Goal: Information Seeking & Learning: Learn about a topic

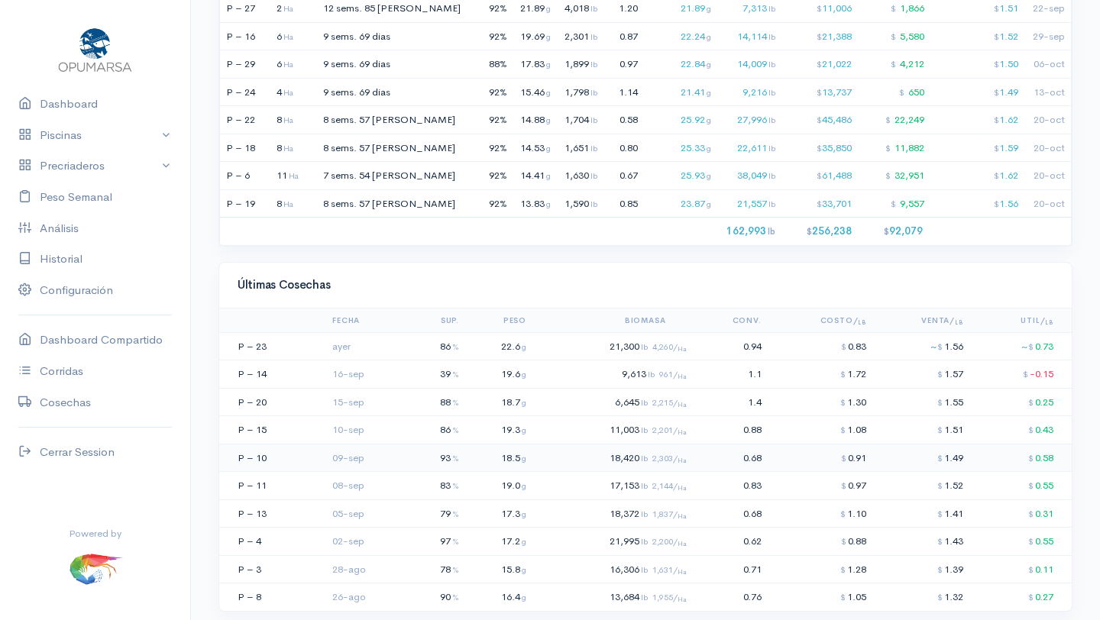
scroll to position [1237, 0]
click at [580, 350] on td "21,300 lb 4,260/ Ha" at bounding box center [612, 345] width 160 height 28
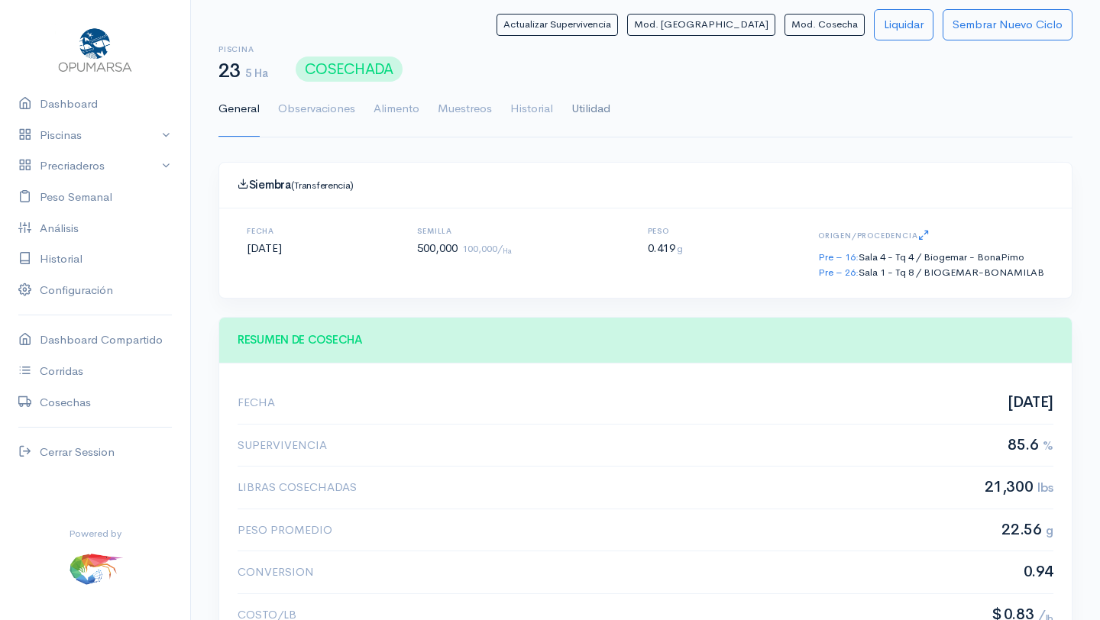
click at [601, 103] on link "Utilidad" at bounding box center [590, 109] width 39 height 55
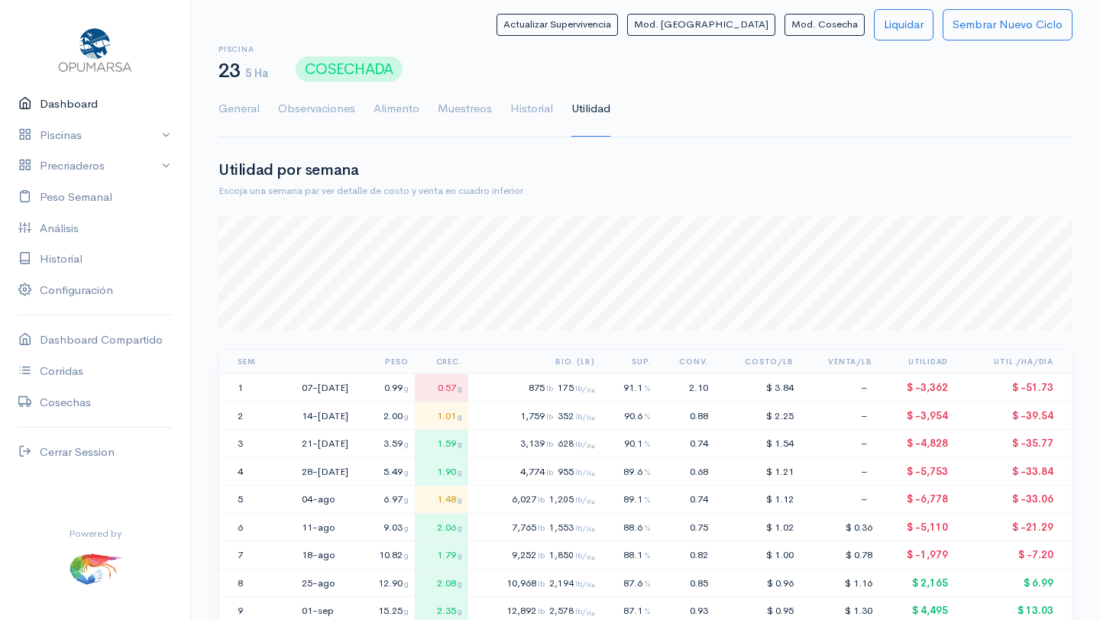
click at [84, 104] on link "Dashboard" at bounding box center [95, 104] width 190 height 31
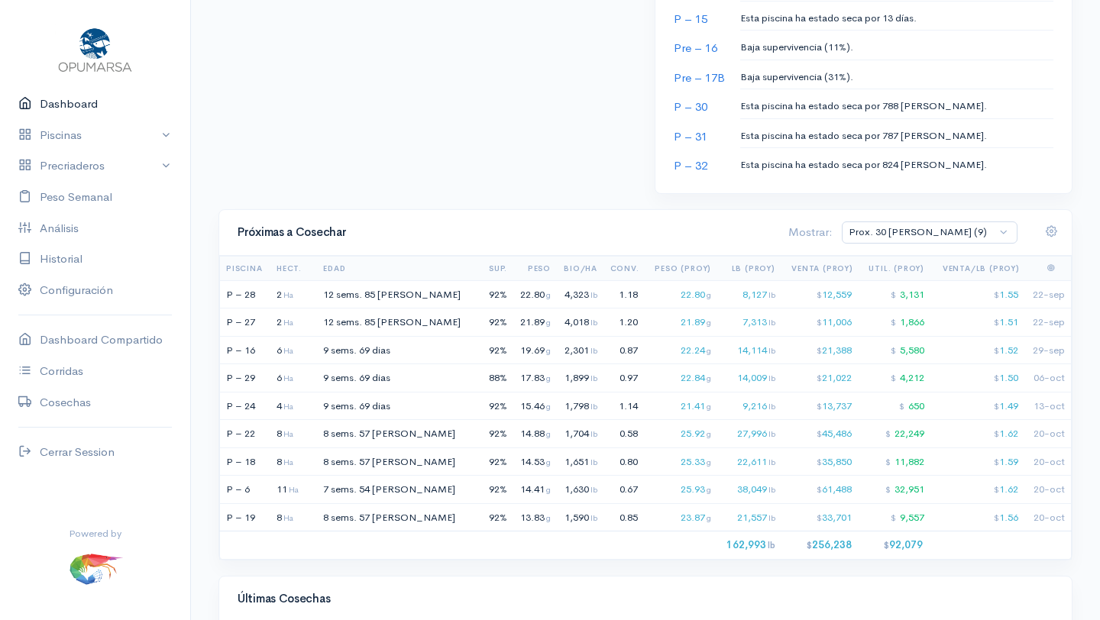
scroll to position [1087, 0]
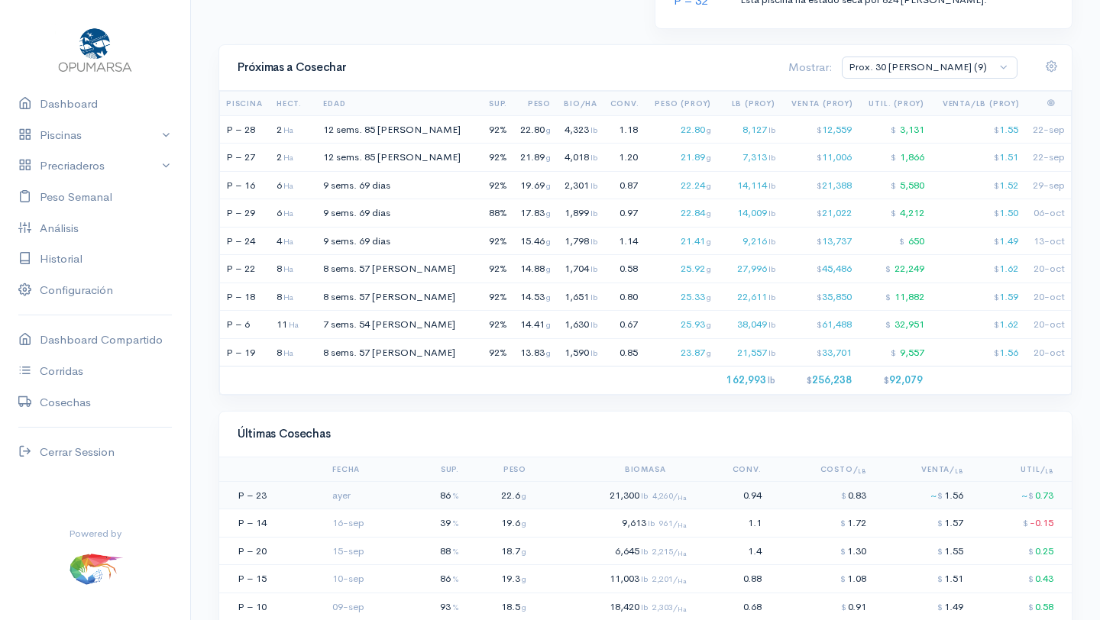
click at [581, 496] on td "21,300 lb 4,260/ Ha" at bounding box center [612, 495] width 160 height 28
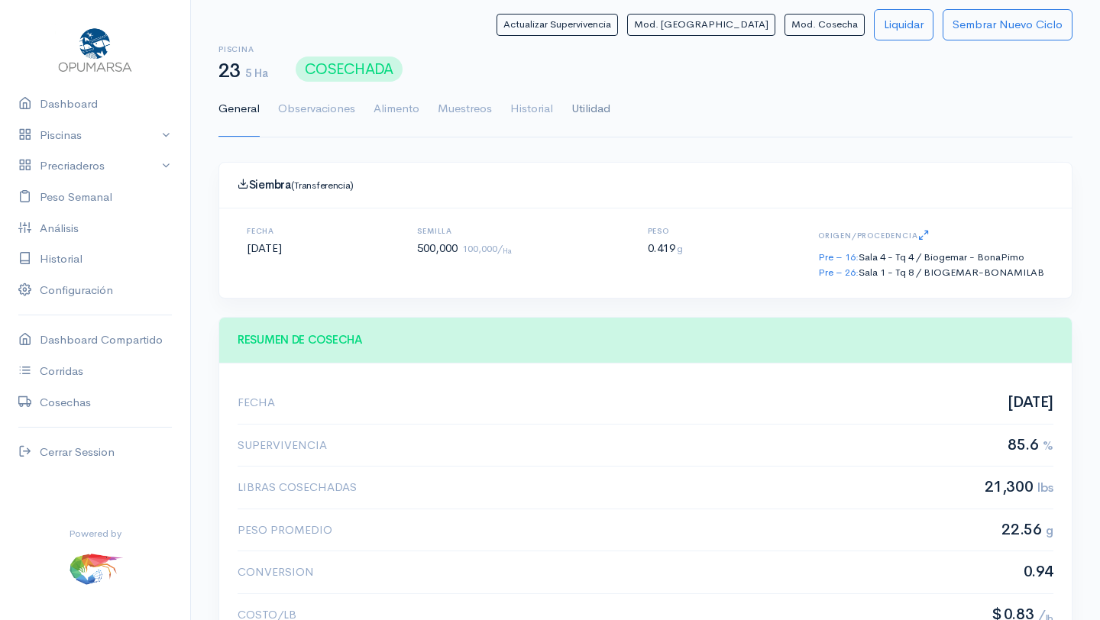
click at [587, 112] on link "Utilidad" at bounding box center [590, 109] width 39 height 55
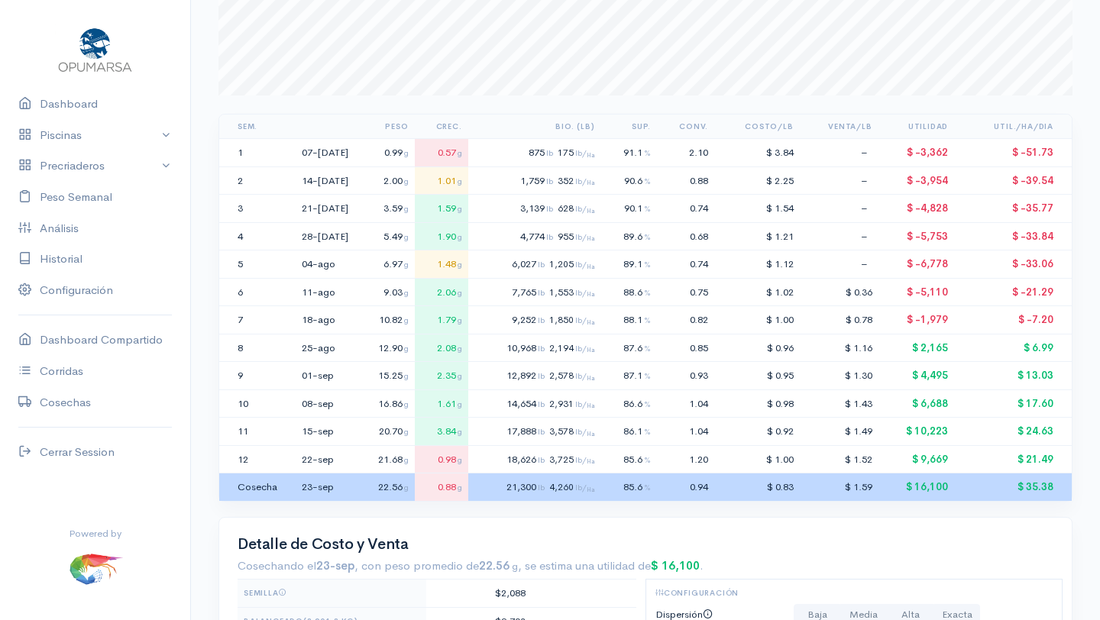
scroll to position [86, 0]
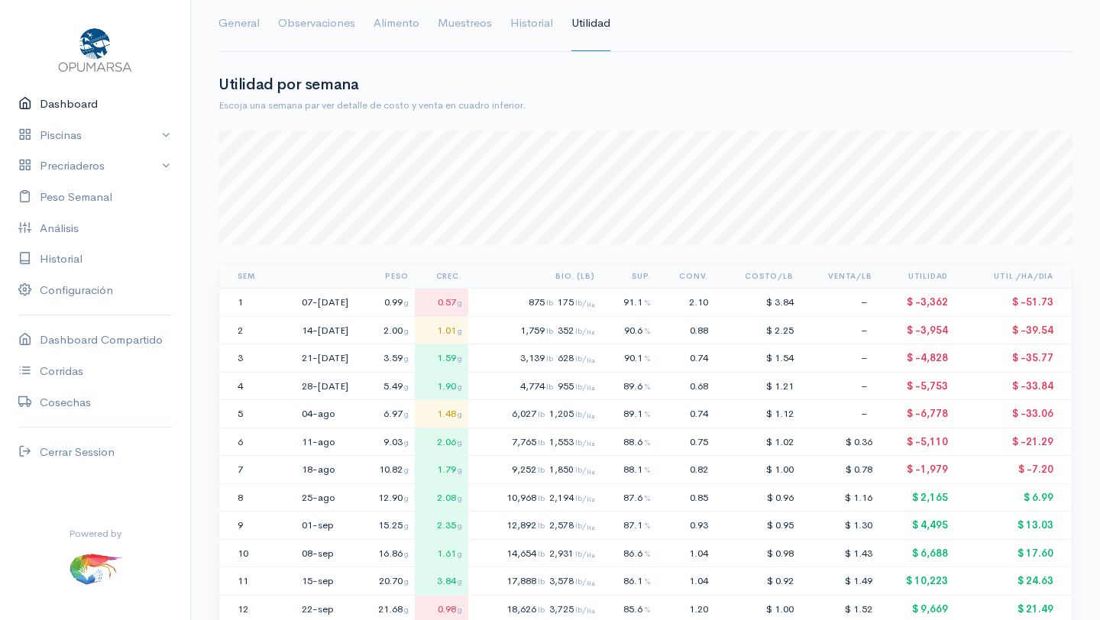
click at [76, 105] on link "Dashboard" at bounding box center [95, 104] width 190 height 31
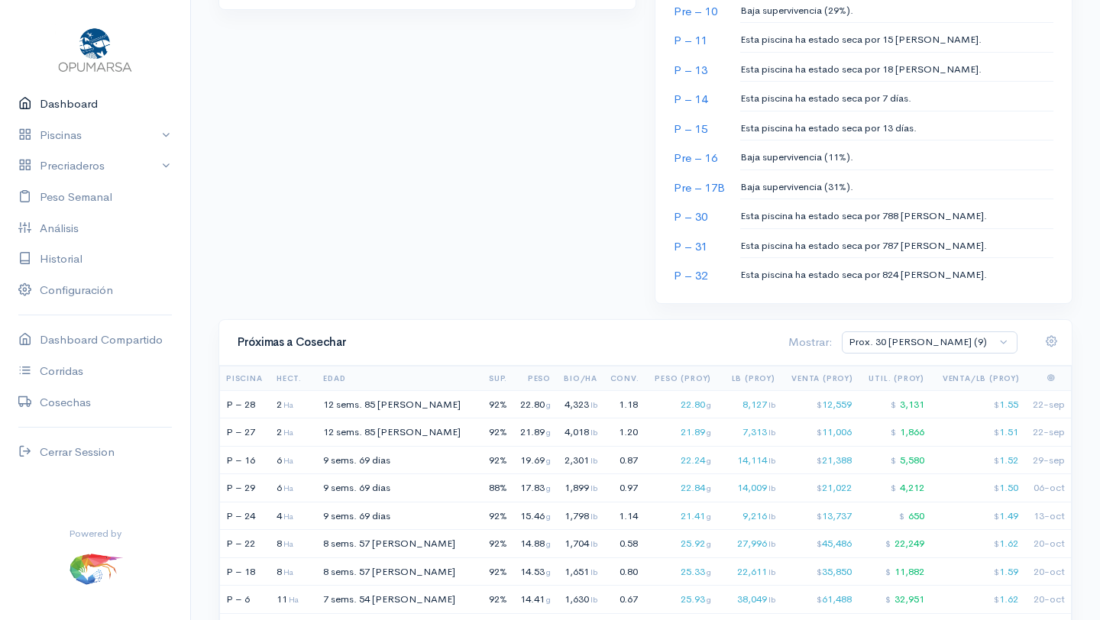
scroll to position [819, 0]
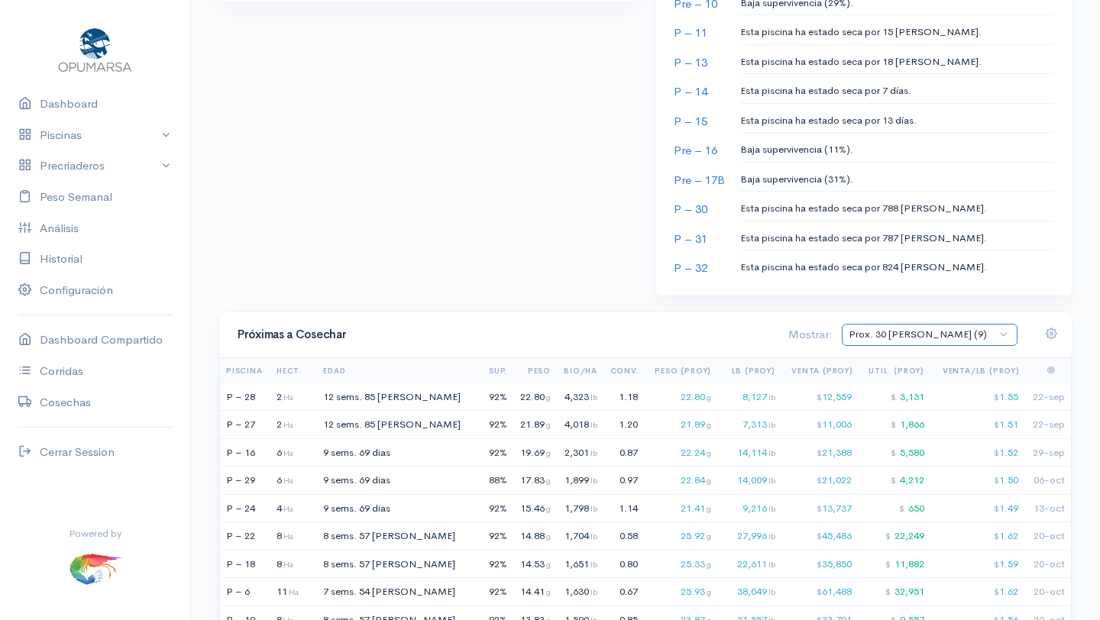
click at [1006, 336] on select "Prox. 30 [PERSON_NAME] (9) Prox. 60 [PERSON_NAME] (17) Septiembre (3) Octubre (…" at bounding box center [930, 335] width 176 height 22
click at [906, 324] on select "Prox. 30 [PERSON_NAME] (9) Prox. 60 [PERSON_NAME] (17) Septiembre (3) Octubre (…" at bounding box center [930, 335] width 176 height 22
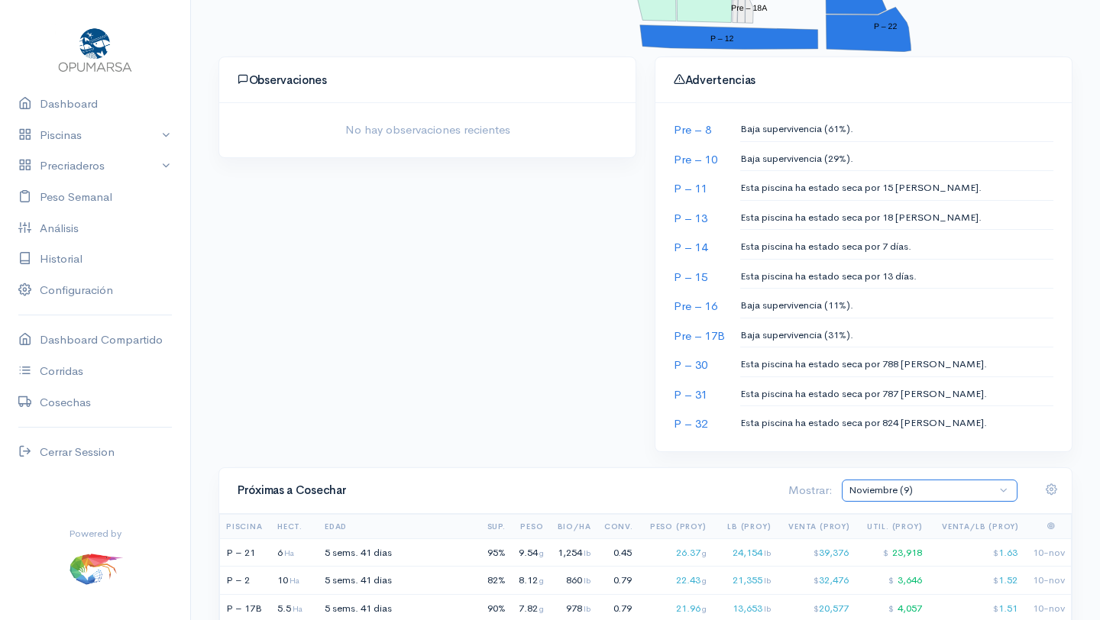
scroll to position [651, 0]
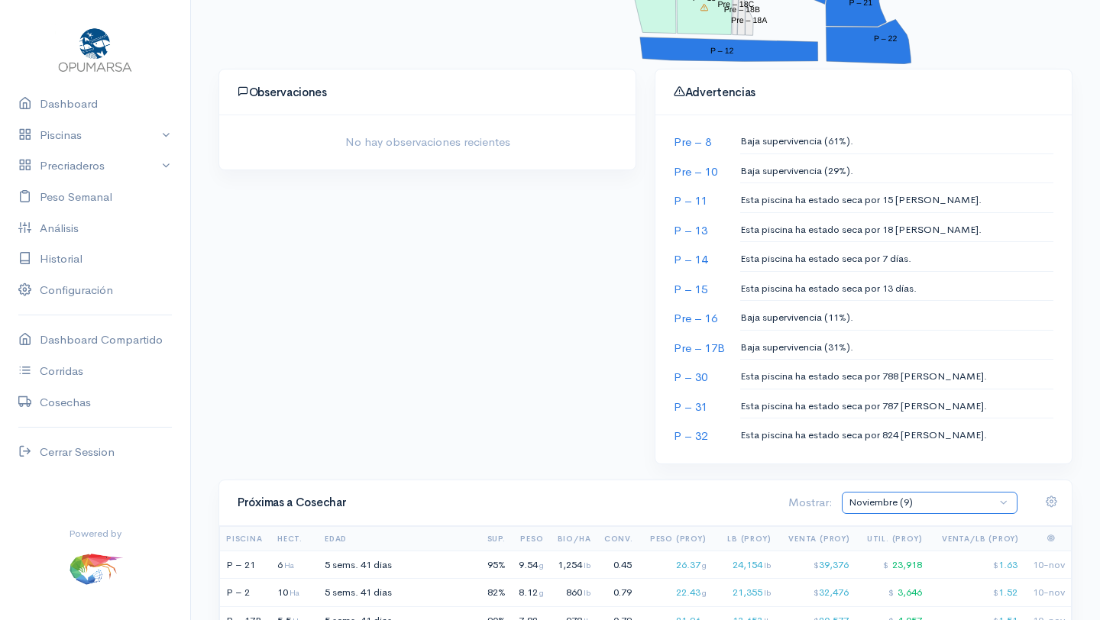
click at [1003, 502] on select "Prox. 30 [PERSON_NAME] (9) Prox. 60 [PERSON_NAME] (17) Septiembre (3) Octubre (…" at bounding box center [930, 503] width 176 height 22
click at [906, 492] on select "Prox. 30 [PERSON_NAME] (9) Prox. 60 [PERSON_NAME] (17) Septiembre (3) Octubre (…" at bounding box center [930, 503] width 176 height 22
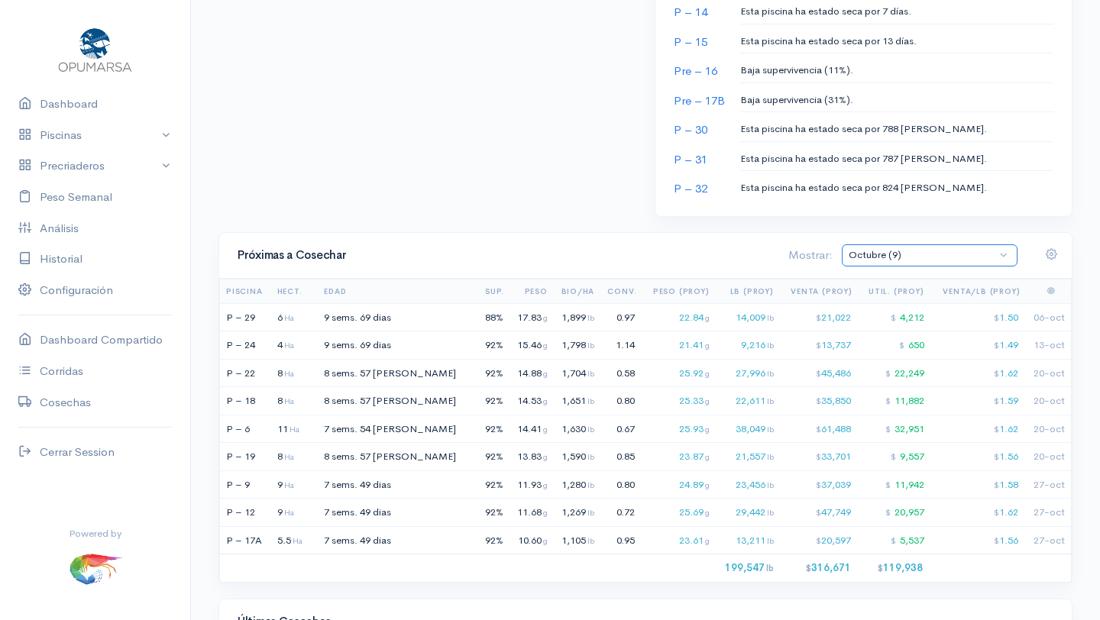
scroll to position [900, 0]
click at [1003, 254] on select "Prox. 30 [PERSON_NAME] (9) Prox. 60 [PERSON_NAME] (17) Septiembre (3) Octubre (…" at bounding box center [930, 255] width 176 height 22
select select "2: Object"
click at [906, 244] on select "Prox. 30 [PERSON_NAME] (9) Prox. 60 [PERSON_NAME] (17) Septiembre (3) Octubre (…" at bounding box center [930, 255] width 176 height 22
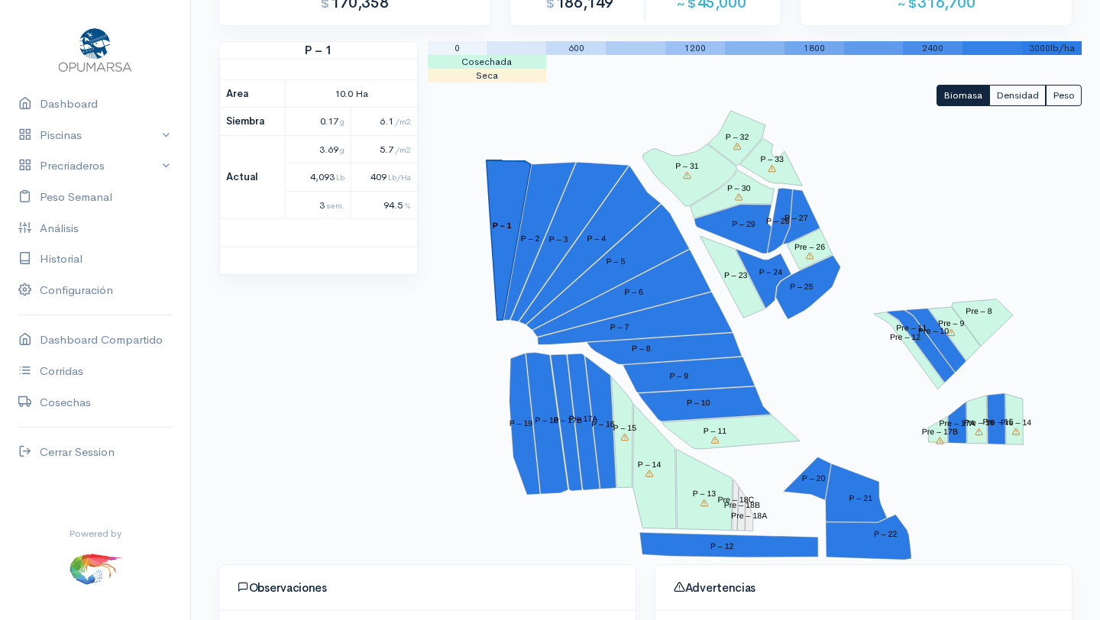
scroll to position [159, 0]
